Goal: Task Accomplishment & Management: Manage account settings

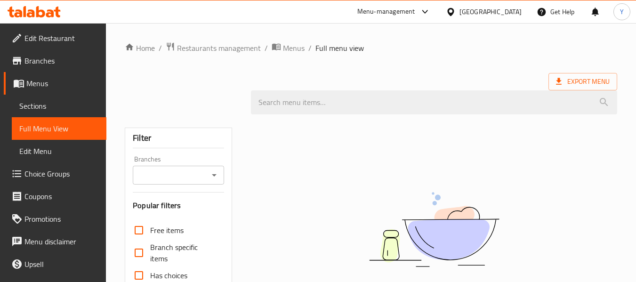
click at [514, 11] on div "Qatar" at bounding box center [491, 12] width 62 height 10
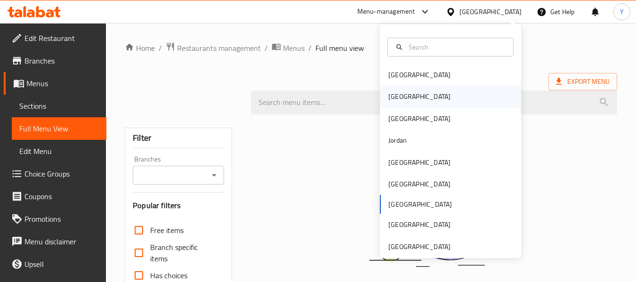
click at [418, 95] on div "Egypt" at bounding box center [450, 97] width 141 height 22
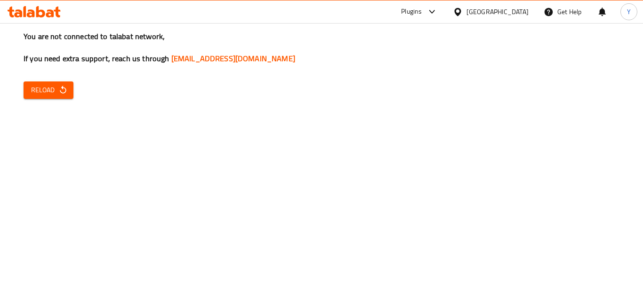
drag, startPoint x: 198, startPoint y: 165, endPoint x: 142, endPoint y: 116, distance: 74.8
click at [142, 116] on div "You are not connected to talabat network, If you need extra support, reach us t…" at bounding box center [321, 141] width 643 height 282
click at [65, 88] on icon "button" at bounding box center [62, 89] width 9 height 9
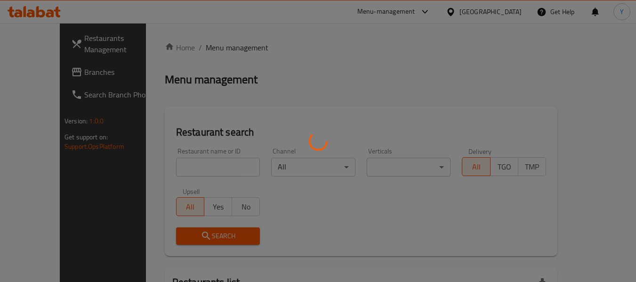
click at [174, 168] on div at bounding box center [318, 141] width 636 height 282
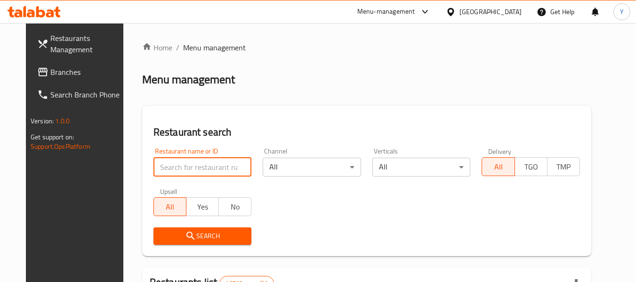
click at [174, 168] on input "search" at bounding box center [203, 167] width 98 height 19
paste input "Wazer Elhelw"
type input "Wazer Elhelw"
click button "Search" at bounding box center [203, 235] width 98 height 17
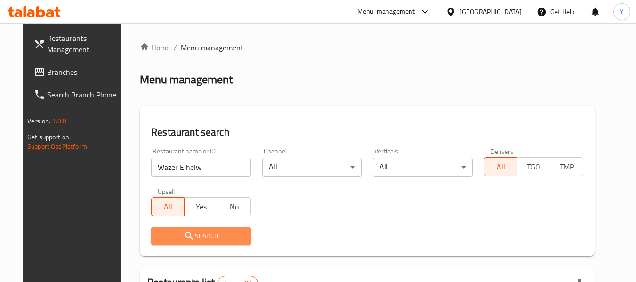
click at [207, 232] on span "Search" at bounding box center [201, 236] width 84 height 12
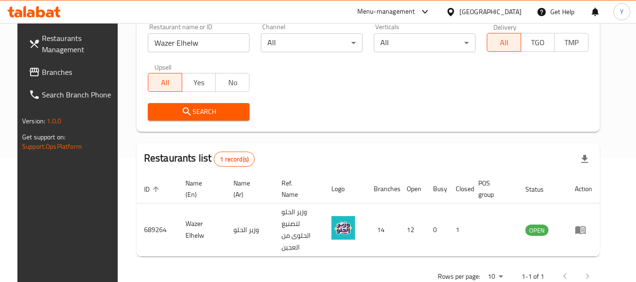
scroll to position [130, 0]
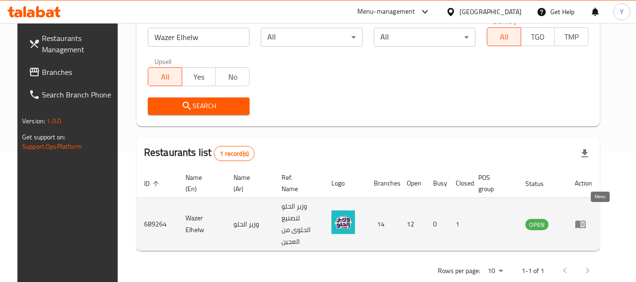
click at [586, 221] on icon "enhanced table" at bounding box center [580, 225] width 10 height 8
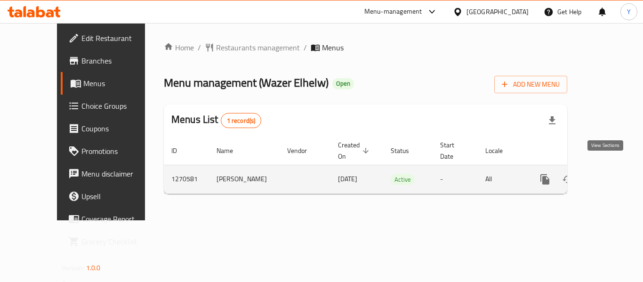
click at [609, 175] on icon "enhanced table" at bounding box center [613, 179] width 8 height 8
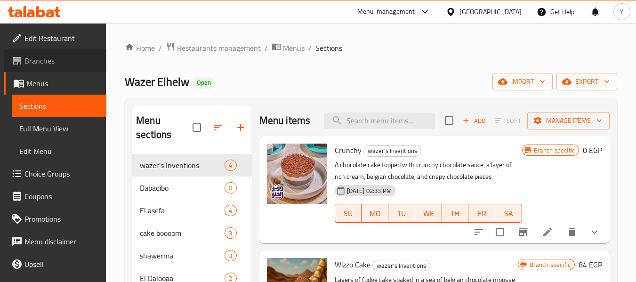
click at [78, 61] on span "Branches" at bounding box center [61, 60] width 74 height 11
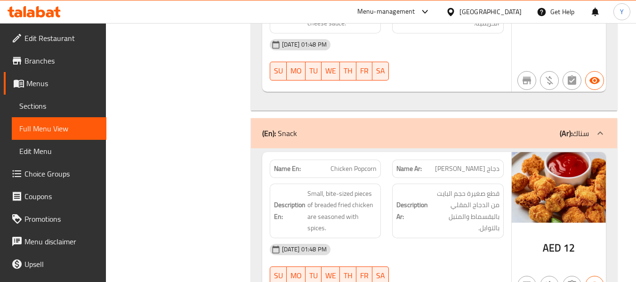
scroll to position [16195, 0]
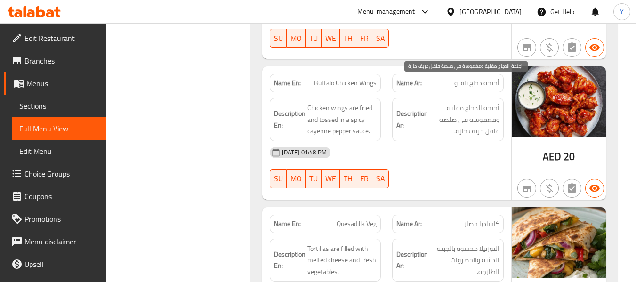
click at [470, 102] on span "أجنحة الدجاج مقلية ومغموسة في صلصة فلفل حريف حارة." at bounding box center [465, 119] width 70 height 35
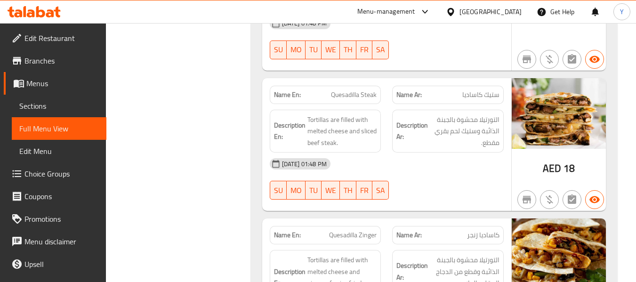
scroll to position [17448, 0]
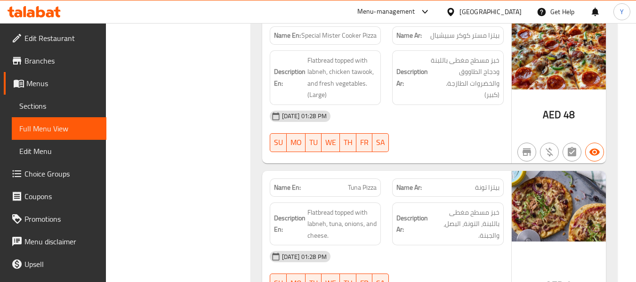
scroll to position [17711, 0]
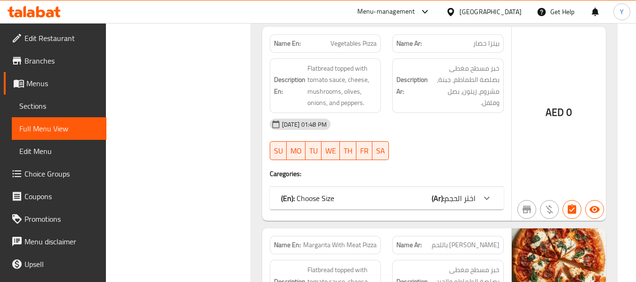
scroll to position [17825, 0]
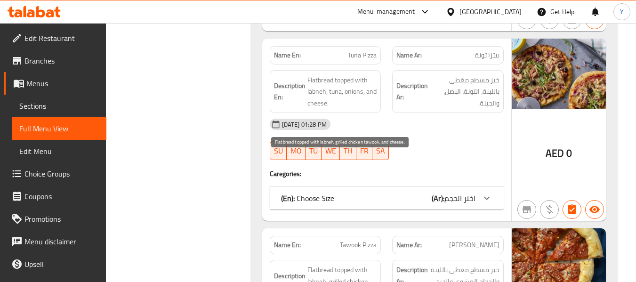
click at [319, 264] on span "Flatbread topped with labneh, grilled chicken tawook, and cheese." at bounding box center [342, 281] width 70 height 35
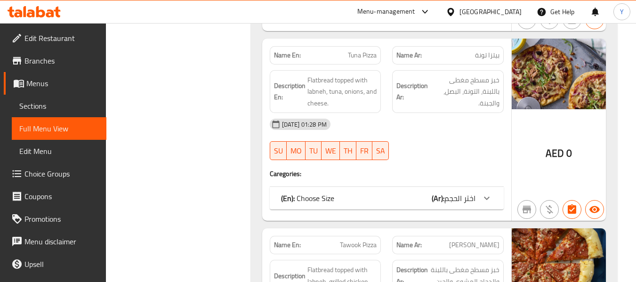
copy span "Tawook Pizza"
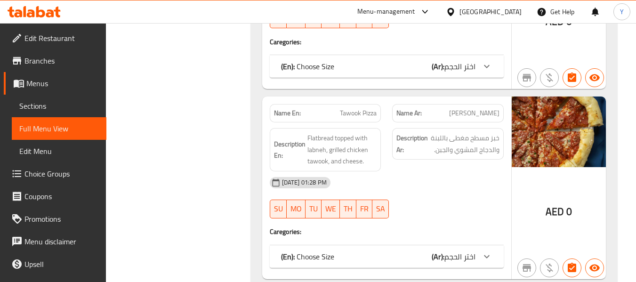
scroll to position [28124, 0]
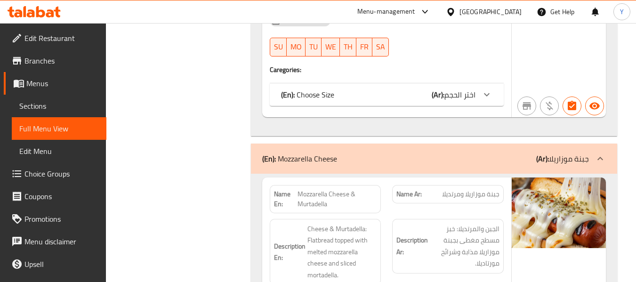
scroll to position [28256, 0]
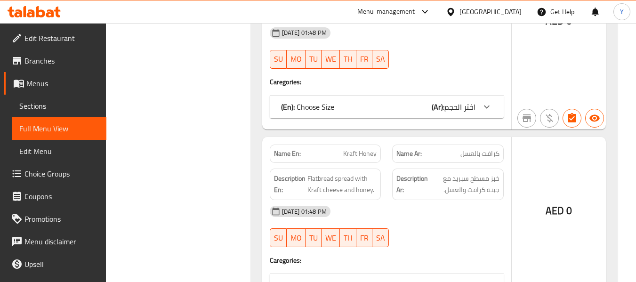
scroll to position [2192, 0]
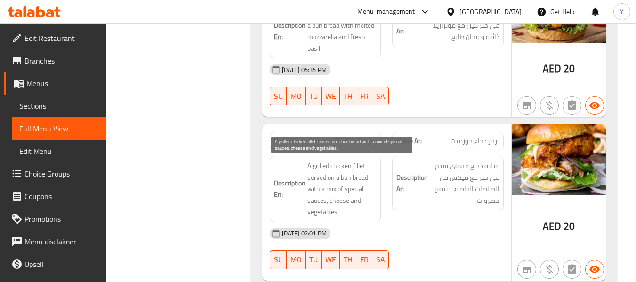
click at [347, 179] on span "A grilled chicken fillet served on a bun bread with a mix of special sauces, ch…" at bounding box center [342, 189] width 70 height 58
copy span "bun"
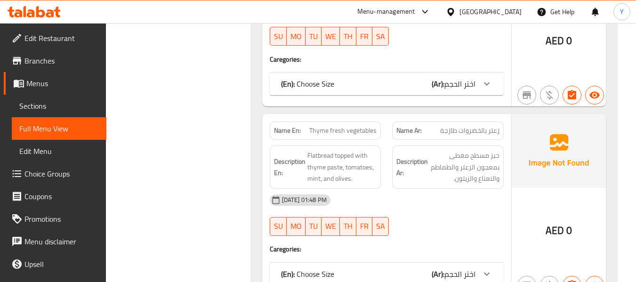
scroll to position [26460, 0]
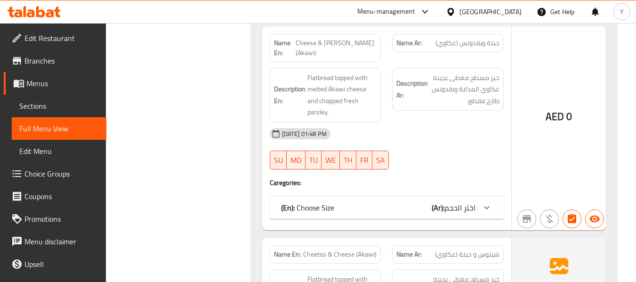
scroll to position [26573, 0]
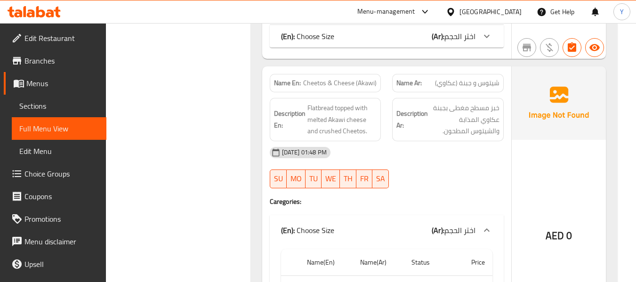
scroll to position [26799, 0]
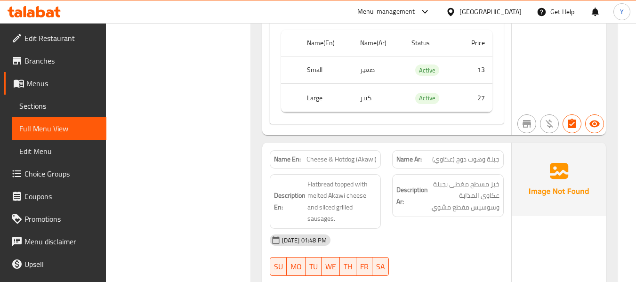
scroll to position [26968, 0]
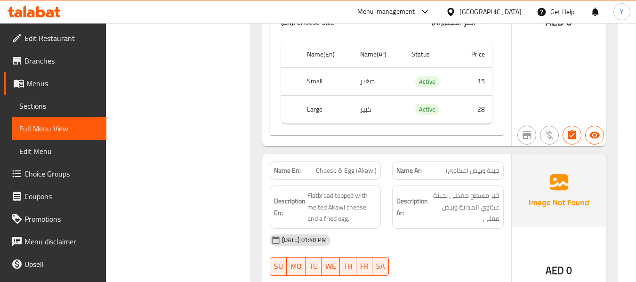
scroll to position [27213, 0]
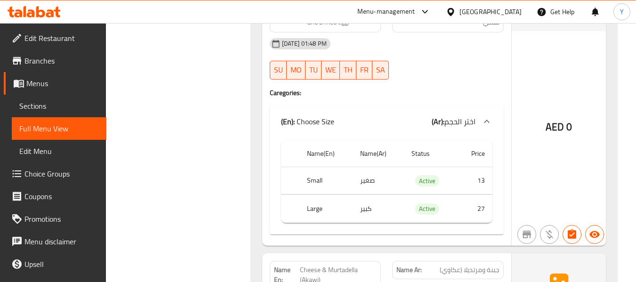
scroll to position [27496, 0]
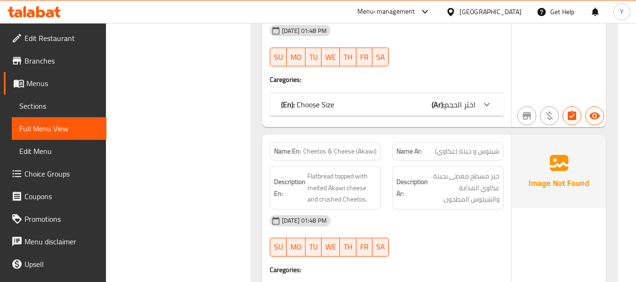
scroll to position [26460, 0]
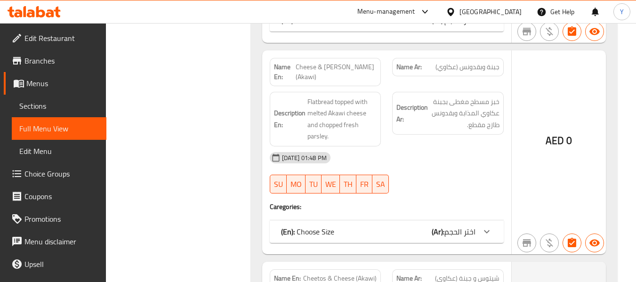
scroll to position [26516, 0]
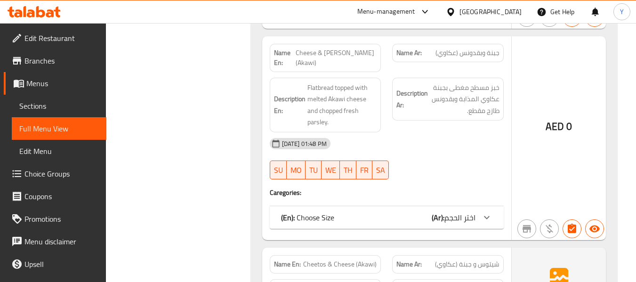
copy span "Cheetos & Cheese (Akawi)"
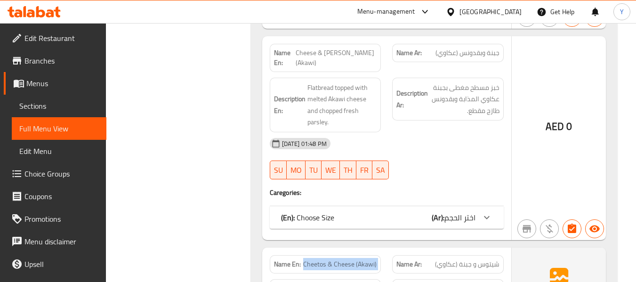
type button "6"
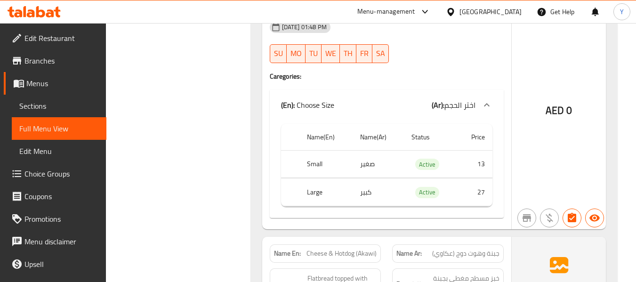
scroll to position [26855, 0]
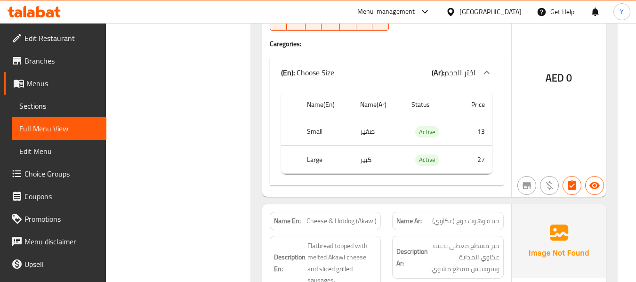
copy span "Cheese & Hotdog (Akawi)"
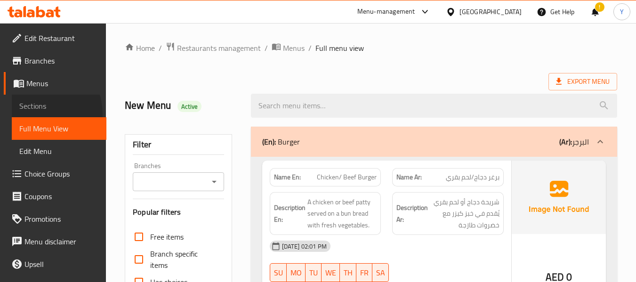
click at [37, 114] on link "Sections" at bounding box center [59, 106] width 95 height 23
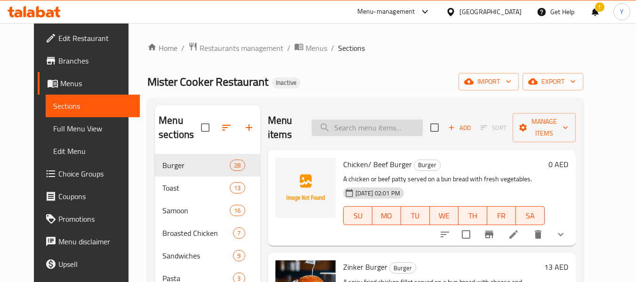
paste input "Cheetos & Cheese (Akawi)"
click at [363, 125] on input "search" at bounding box center [367, 128] width 111 height 16
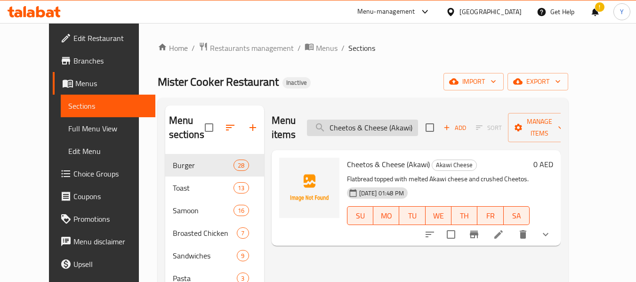
click at [406, 120] on input "Cheetos & Cheese (Akawi)" at bounding box center [362, 128] width 111 height 16
paste input "se & Hotdog"
click at [406, 120] on input "Cheese & Hotdog (Akawi)" at bounding box center [362, 128] width 111 height 16
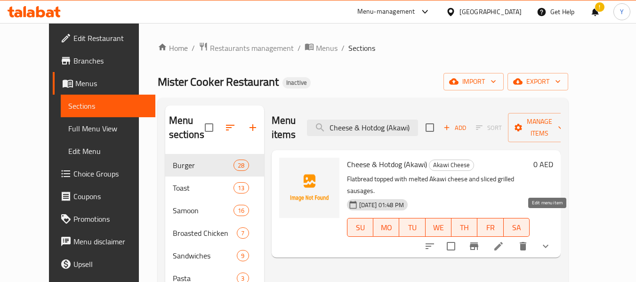
type input "Cheese & Hotdog (Akawi)"
click at [504, 241] on icon at bounding box center [498, 246] width 11 height 11
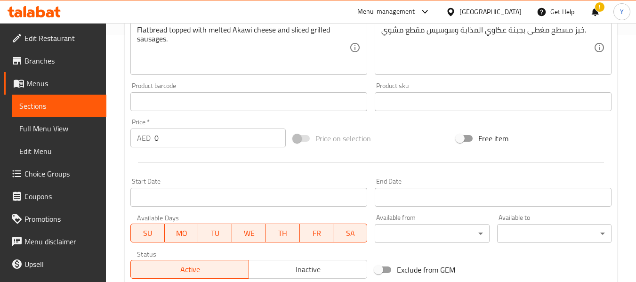
scroll to position [404, 0]
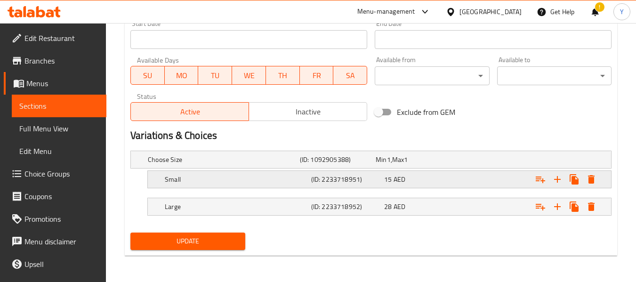
click at [386, 166] on span "15" at bounding box center [381, 160] width 11 height 12
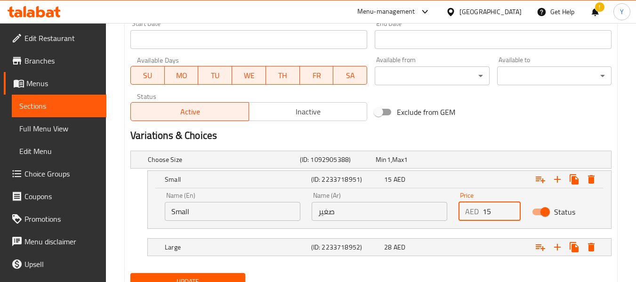
click at [487, 215] on input "15" at bounding box center [502, 211] width 38 height 19
type input "23"
click at [427, 164] on div "28 AED" at bounding box center [412, 159] width 72 height 9
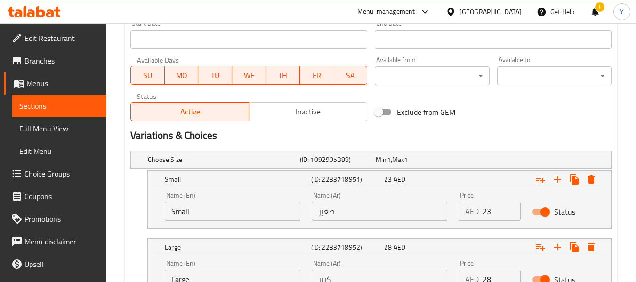
scroll to position [485, 0]
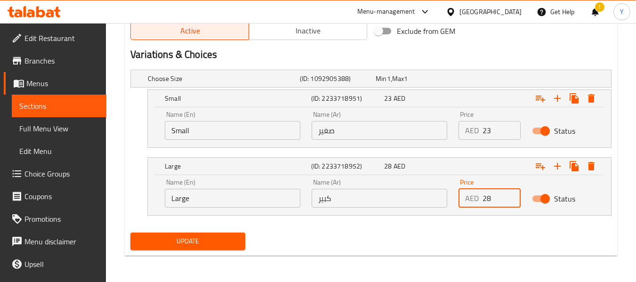
drag, startPoint x: 495, startPoint y: 201, endPoint x: 485, endPoint y: 200, distance: 10.4
click at [485, 200] on input "28" at bounding box center [502, 198] width 38 height 19
type input "27"
drag, startPoint x: 485, startPoint y: 128, endPoint x: 471, endPoint y: 128, distance: 13.7
click at [471, 128] on div "AED 23 Price" at bounding box center [490, 130] width 62 height 19
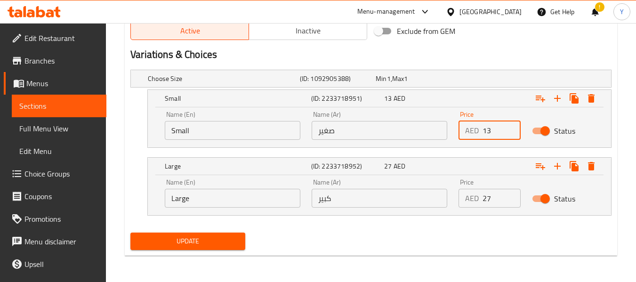
type input "13"
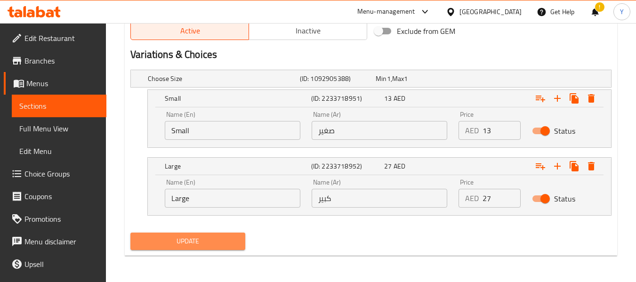
click at [163, 233] on button "Update" at bounding box center [187, 241] width 114 height 17
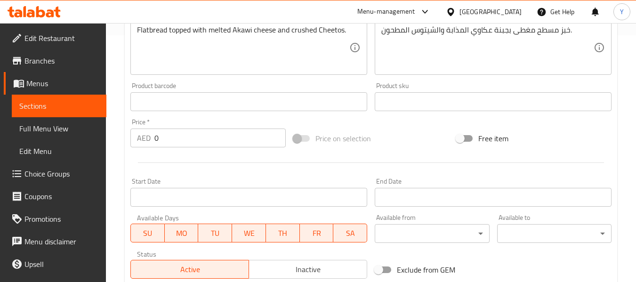
scroll to position [404, 0]
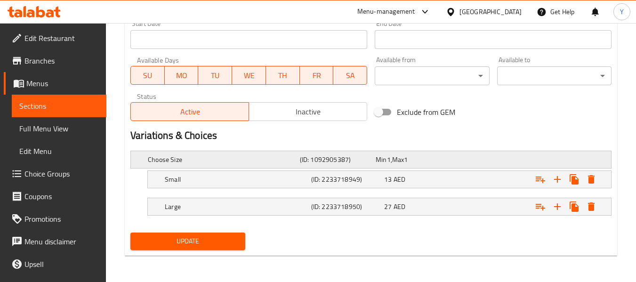
click at [160, 162] on h5 "Choose Size" at bounding box center [222, 159] width 148 height 9
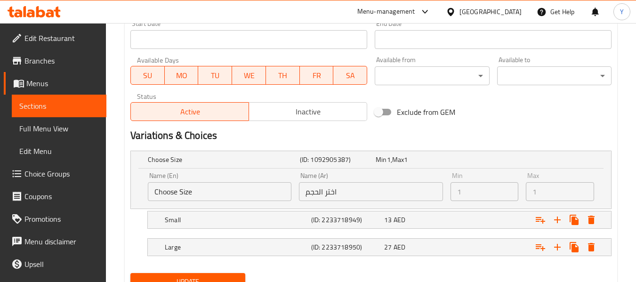
click at [211, 192] on input "Choose Size" at bounding box center [220, 191] width 144 height 19
click at [346, 164] on h5 "(ID: 2233718949)" at bounding box center [336, 159] width 72 height 9
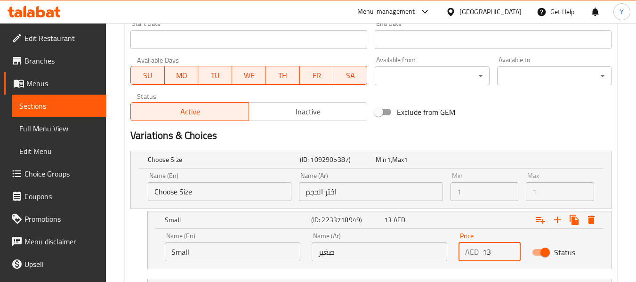
drag, startPoint x: 490, startPoint y: 251, endPoint x: 480, endPoint y: 253, distance: 9.5
click at [480, 253] on div "AED 13 Price" at bounding box center [490, 251] width 62 height 19
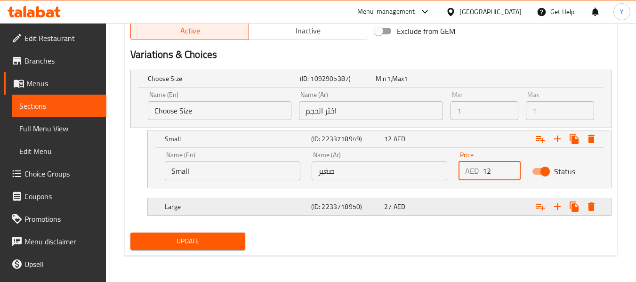
type input "12"
click at [448, 83] on div "27 AED" at bounding box center [412, 78] width 72 height 9
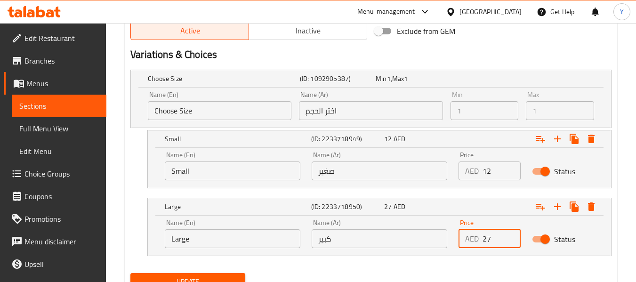
click at [488, 239] on input "27" at bounding box center [502, 238] width 38 height 19
type input "25"
click at [238, 275] on button "Update" at bounding box center [187, 281] width 114 height 17
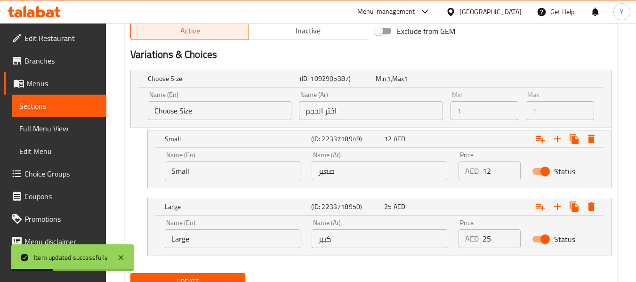
scroll to position [0, 0]
